Goal: Task Accomplishment & Management: Manage account settings

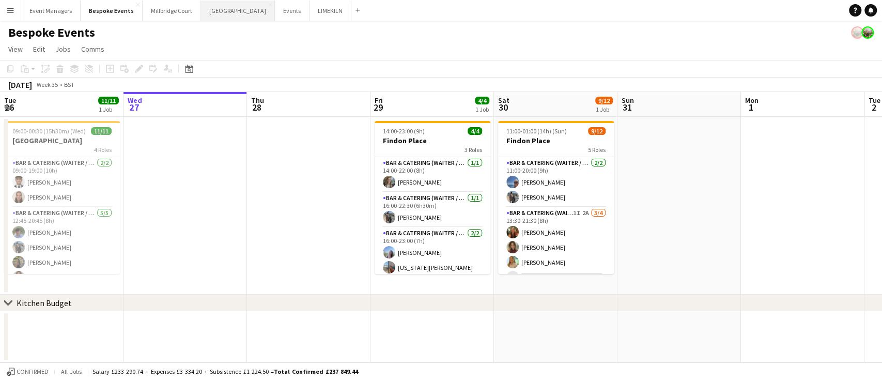
click at [219, 10] on button "[GEOGRAPHIC_DATA] Close" at bounding box center [238, 11] width 74 height 20
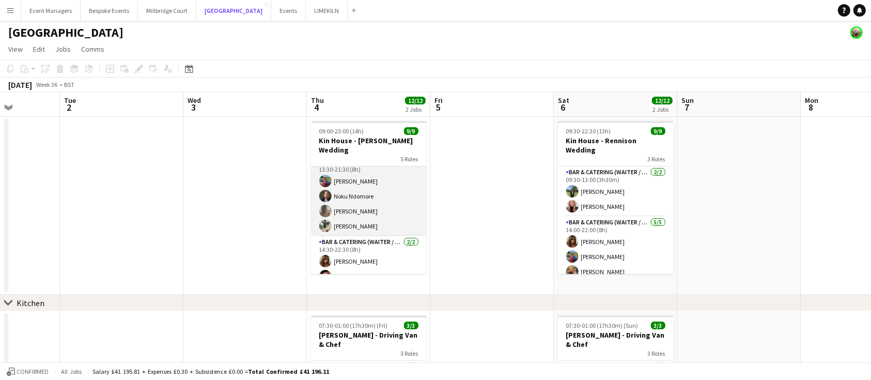
scroll to position [81, 0]
click at [368, 160] on app-card-role "Bar & Catering (Waiter / waitress) [DATE] 13:30-21:30 (8h) [PERSON_NAME] Noku N…" at bounding box center [369, 195] width 116 height 80
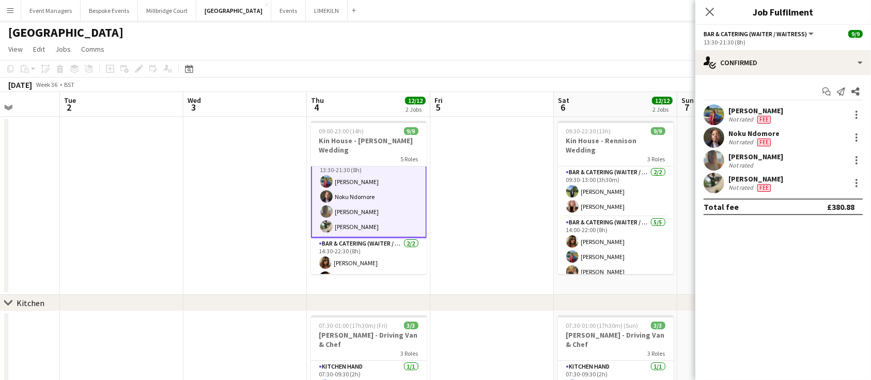
scroll to position [82, 0]
click at [859, 156] on div at bounding box center [856, 160] width 12 height 12
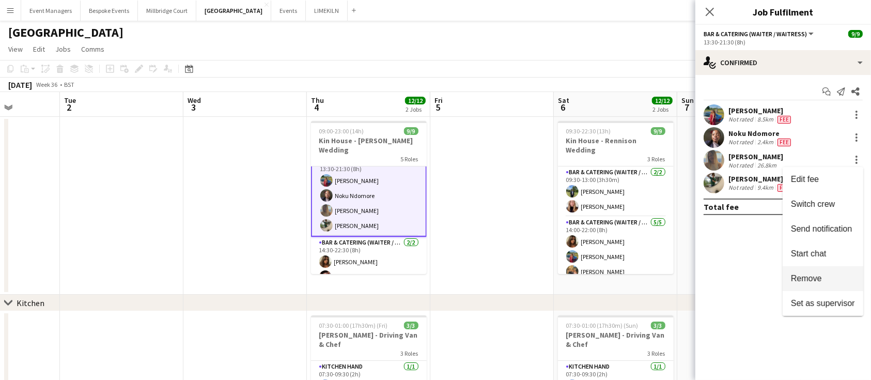
click at [826, 273] on button "Remove" at bounding box center [823, 278] width 81 height 25
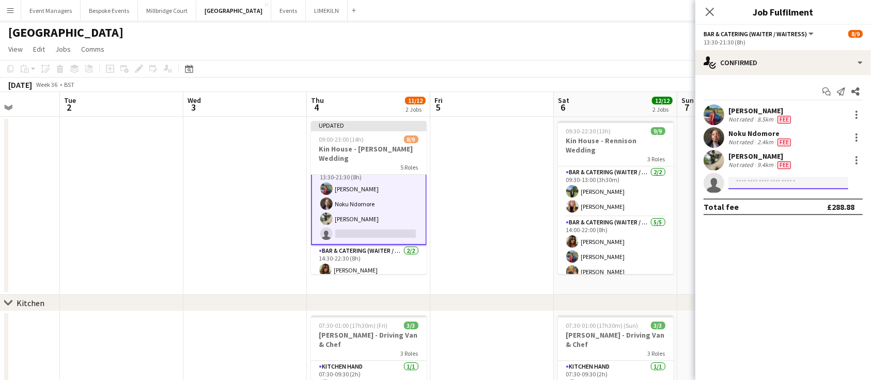
click at [762, 181] on input at bounding box center [788, 183] width 120 height 12
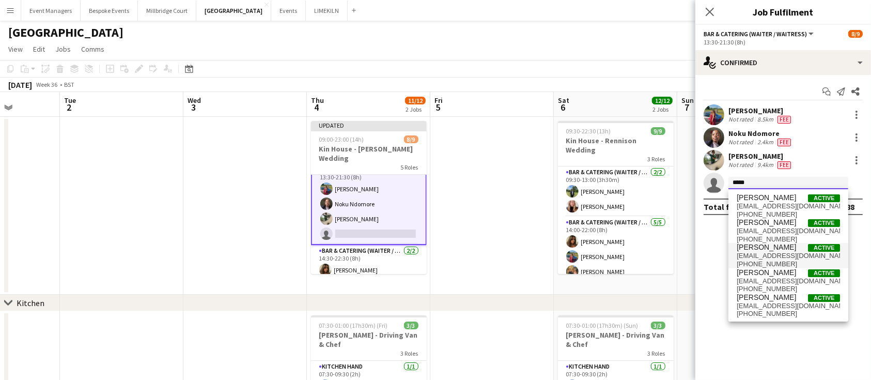
type input "*****"
click at [775, 248] on span "[PERSON_NAME]" at bounding box center [766, 247] width 59 height 9
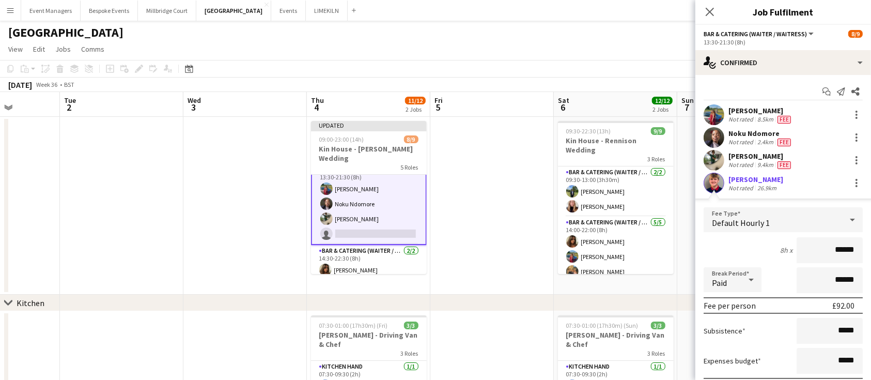
type input "******"
click at [754, 252] on div "8h x ******" at bounding box center [783, 250] width 159 height 26
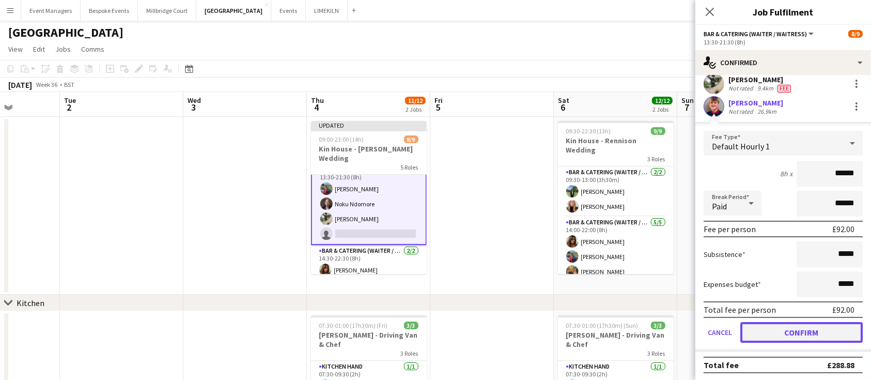
click at [788, 331] on button "Confirm" at bounding box center [801, 332] width 122 height 21
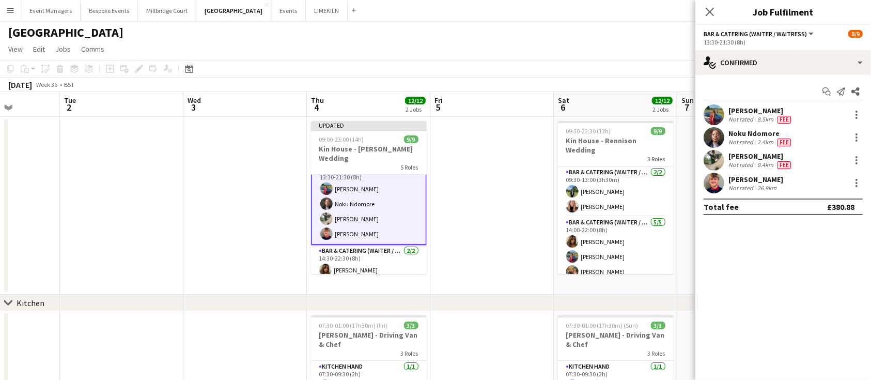
scroll to position [0, 0]
click at [708, 15] on icon "Close pop-in" at bounding box center [710, 12] width 10 height 10
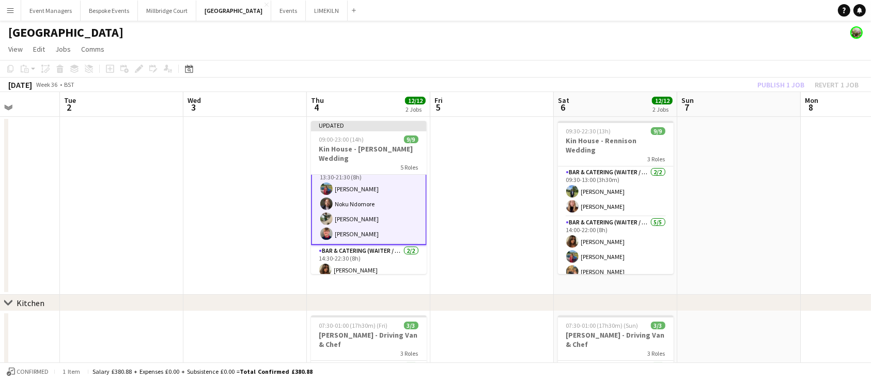
click at [784, 81] on div "Publish 1 job Revert 1 job" at bounding box center [808, 84] width 126 height 13
click at [784, 81] on button "Publish 1 job" at bounding box center [780, 84] width 55 height 13
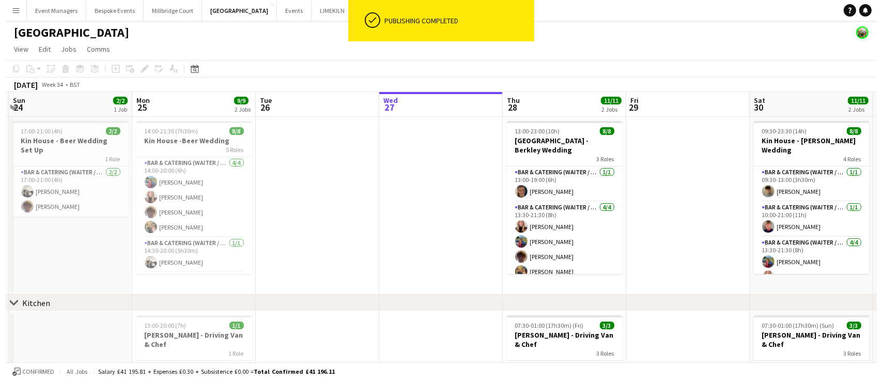
scroll to position [0, 305]
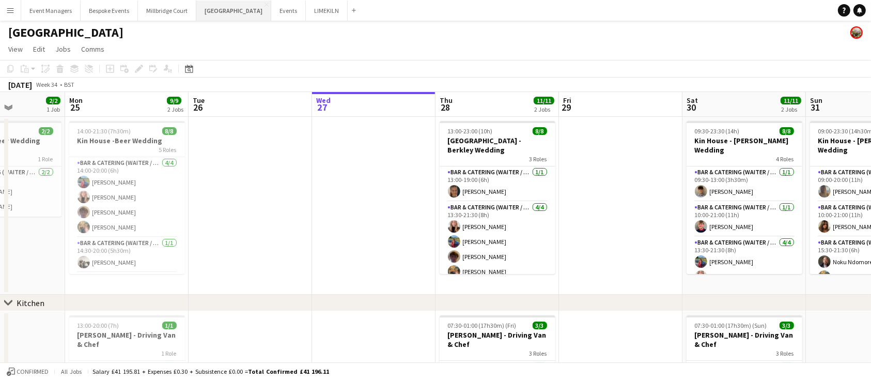
click at [221, 8] on button "[GEOGRAPHIC_DATA] Close" at bounding box center [233, 11] width 75 height 20
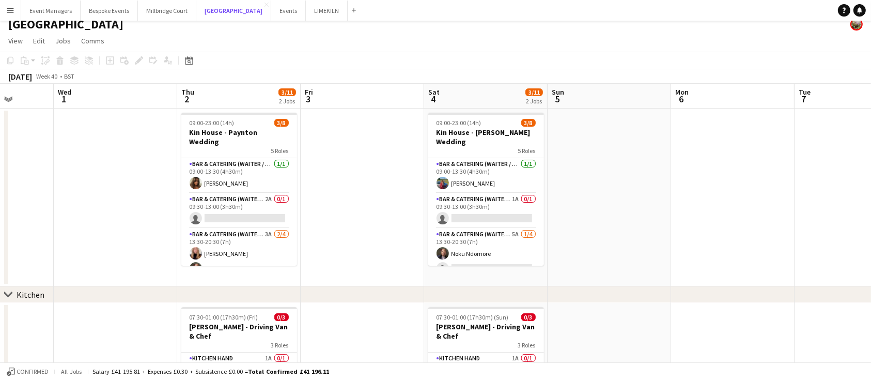
scroll to position [0, 403]
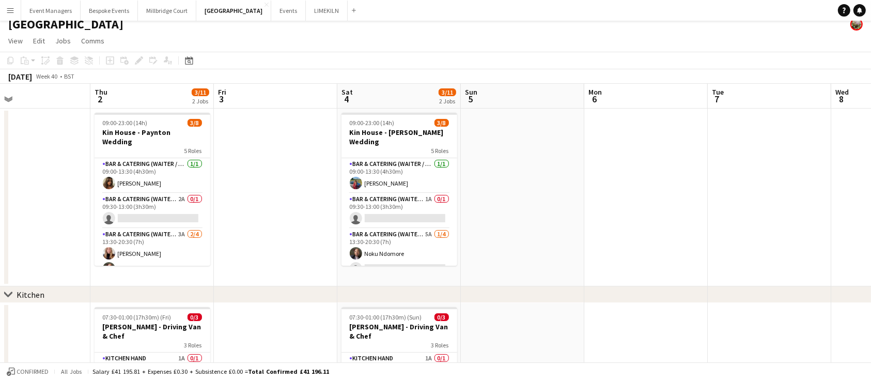
click at [647, 48] on app-page-menu "View Day view expanded Day view collapsed Month view Date picker Jump to [DATE]…" at bounding box center [435, 42] width 871 height 20
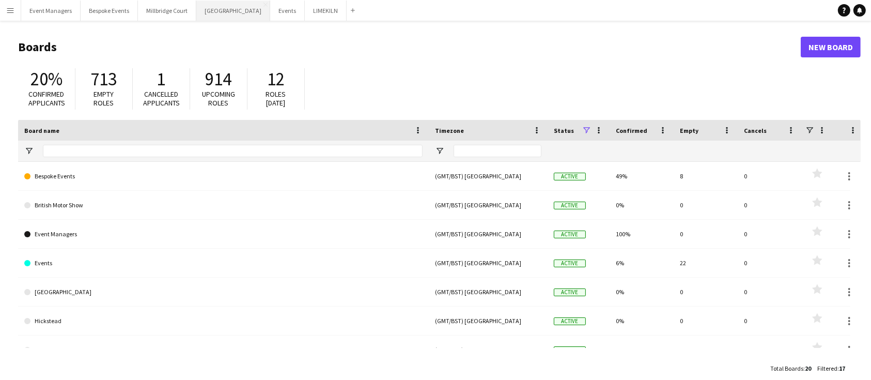
click at [201, 12] on button "[GEOGRAPHIC_DATA] Close" at bounding box center [233, 11] width 74 height 20
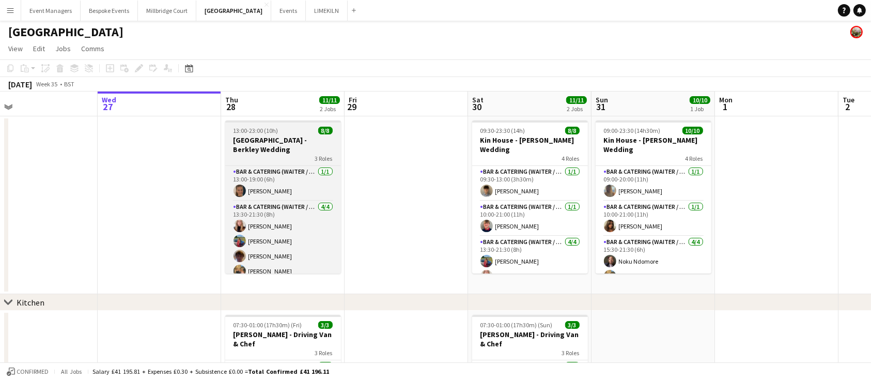
click at [263, 132] on span "13:00-23:00 (10h)" at bounding box center [255, 131] width 45 height 8
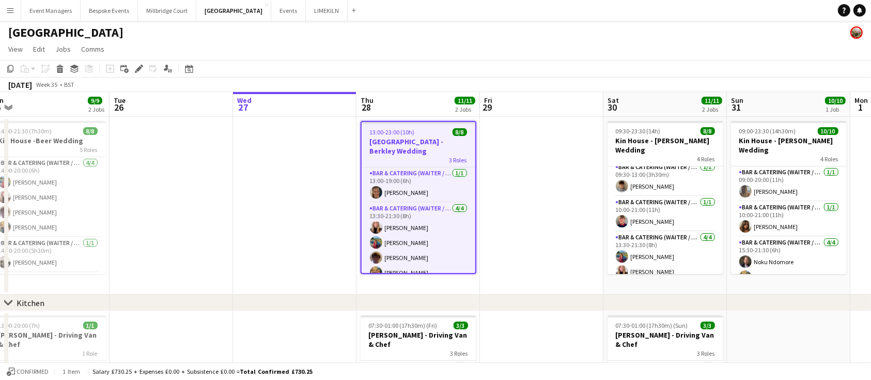
scroll to position [0, 262]
